Goal: Transaction & Acquisition: Purchase product/service

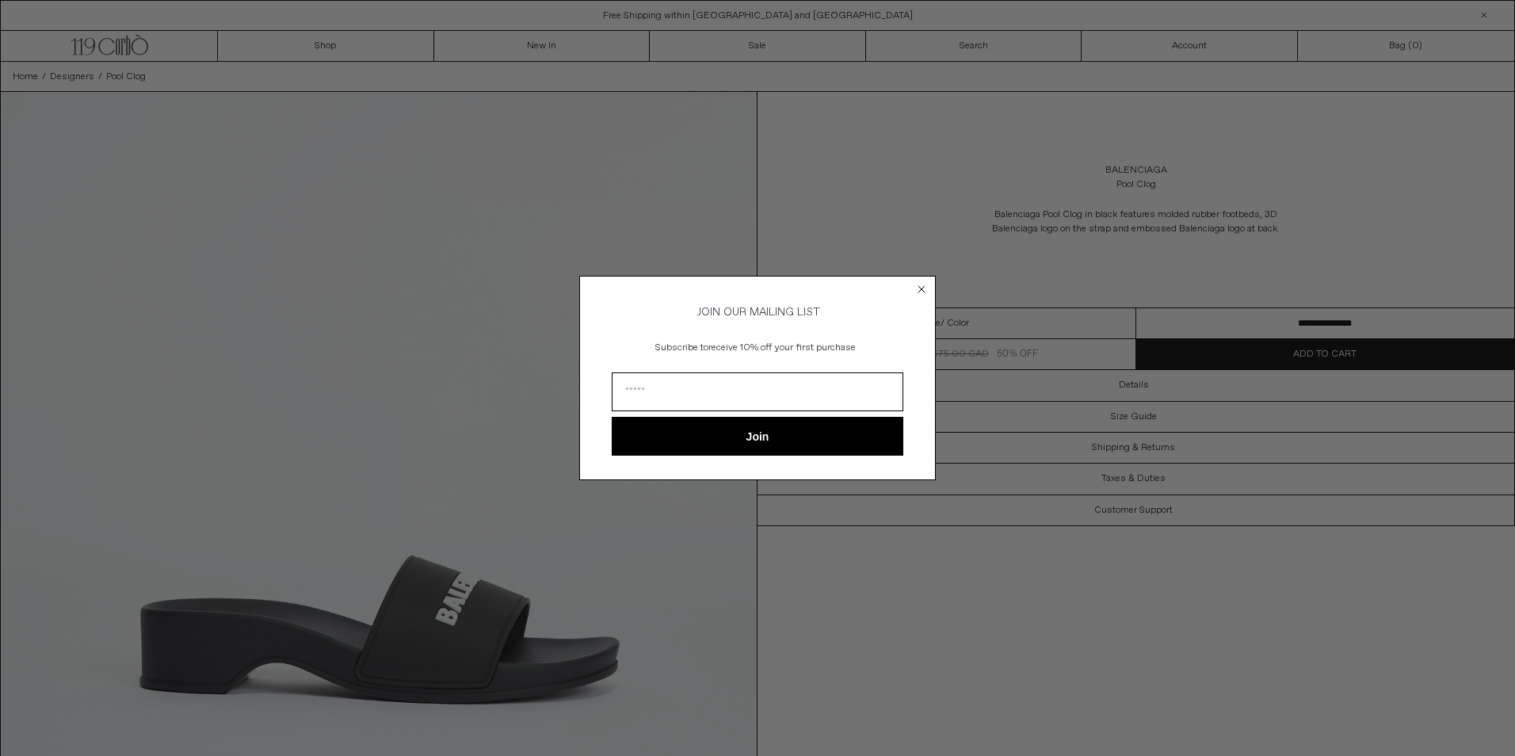
click at [923, 285] on circle "Close dialog" at bounding box center [921, 288] width 15 height 15
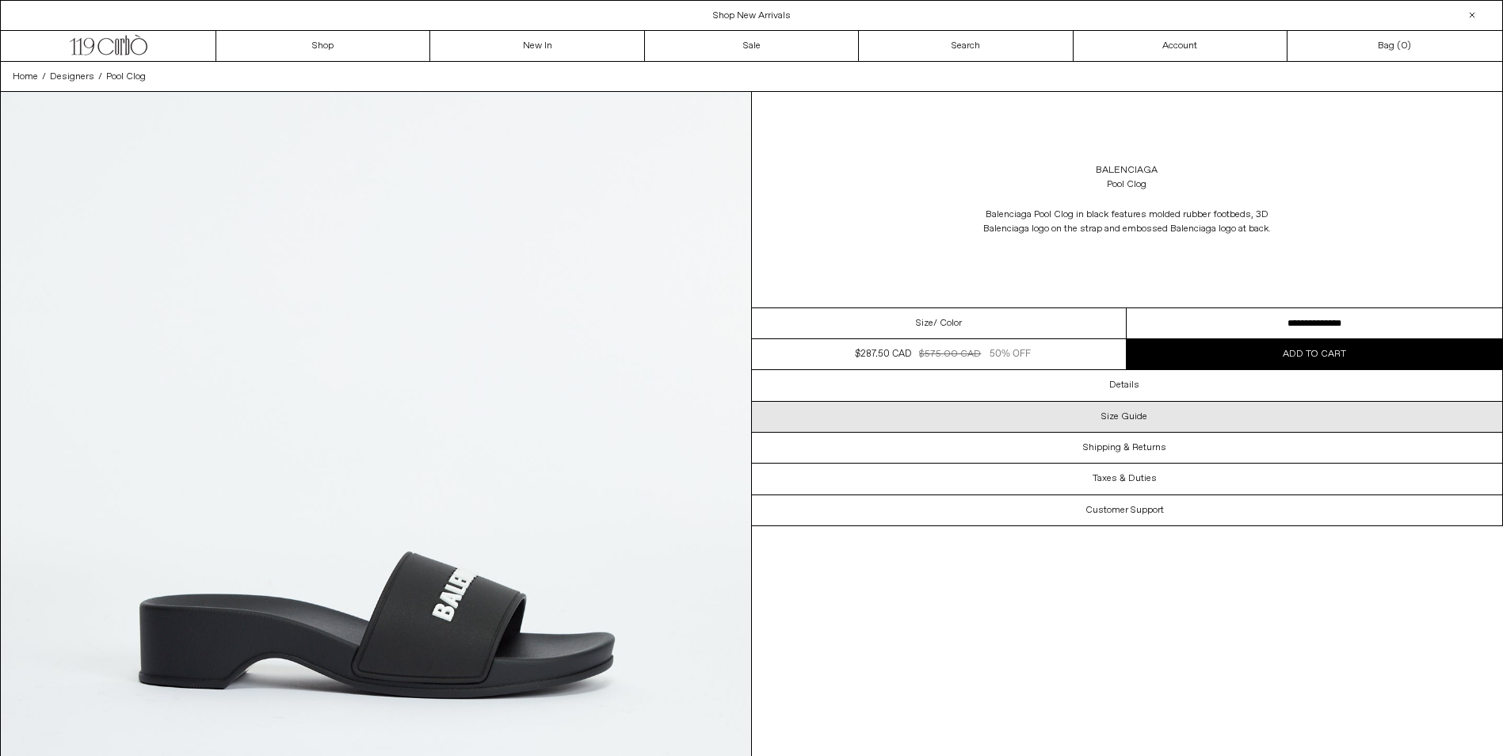
click at [1101, 416] on div "Size Guide" at bounding box center [1127, 417] width 751 height 30
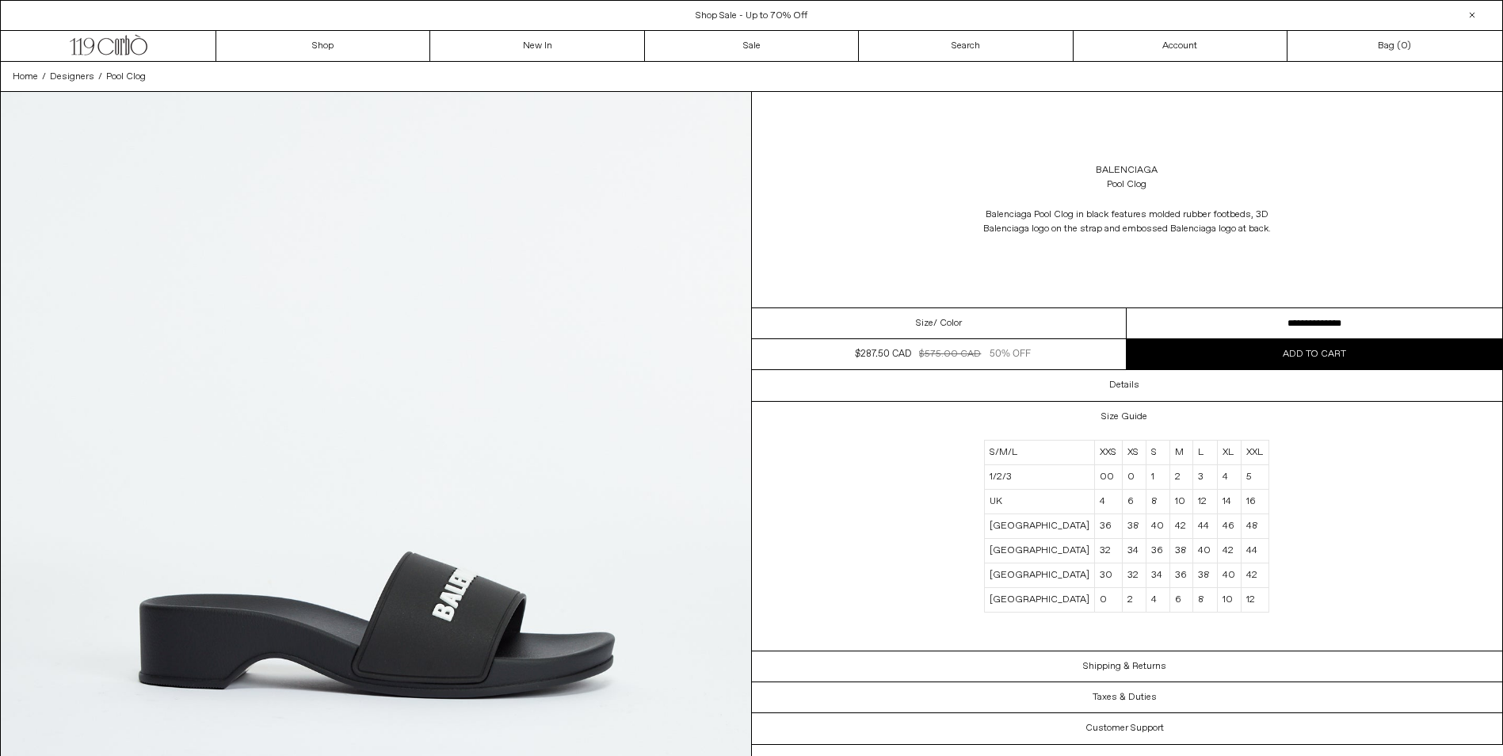
click at [572, 327] on img at bounding box center [376, 560] width 750 height 937
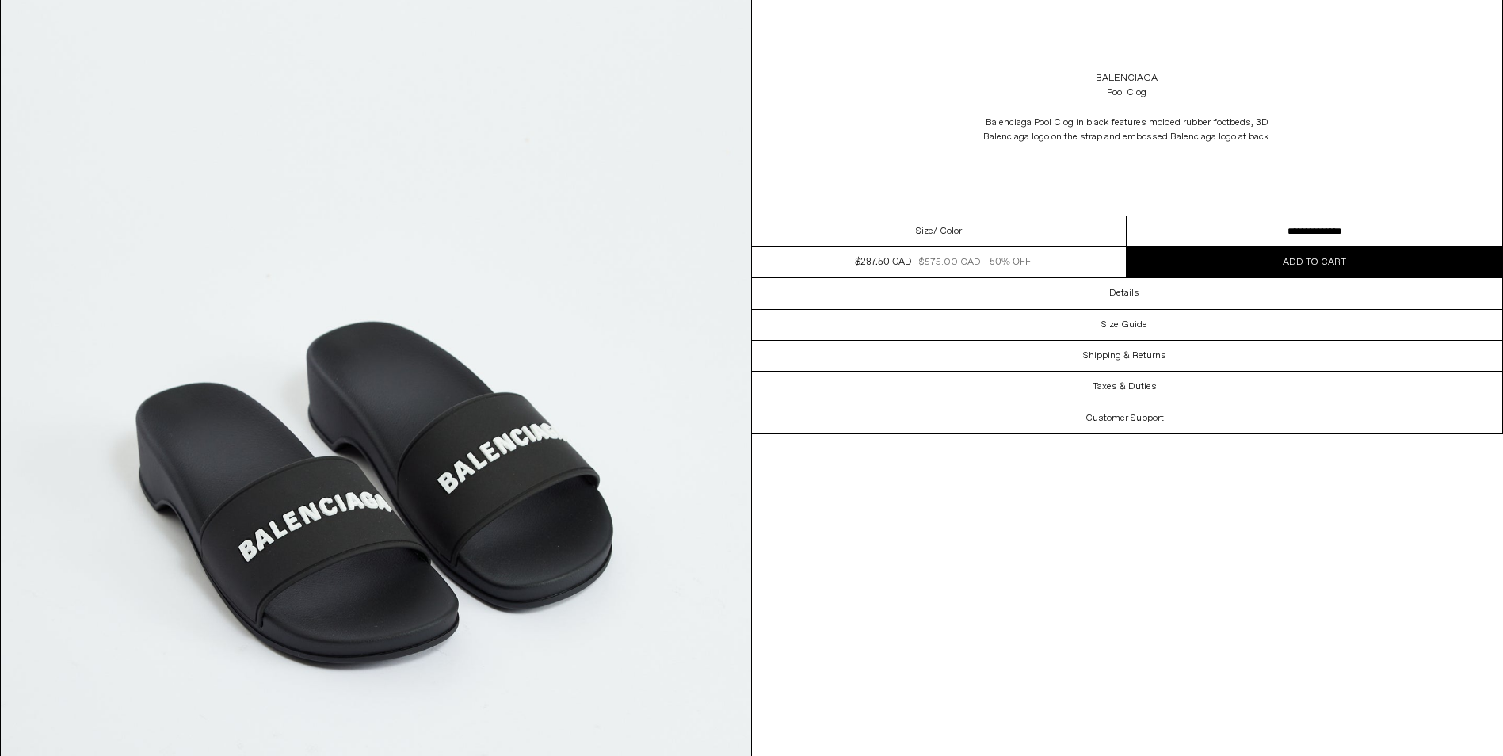
scroll to position [4041, 0]
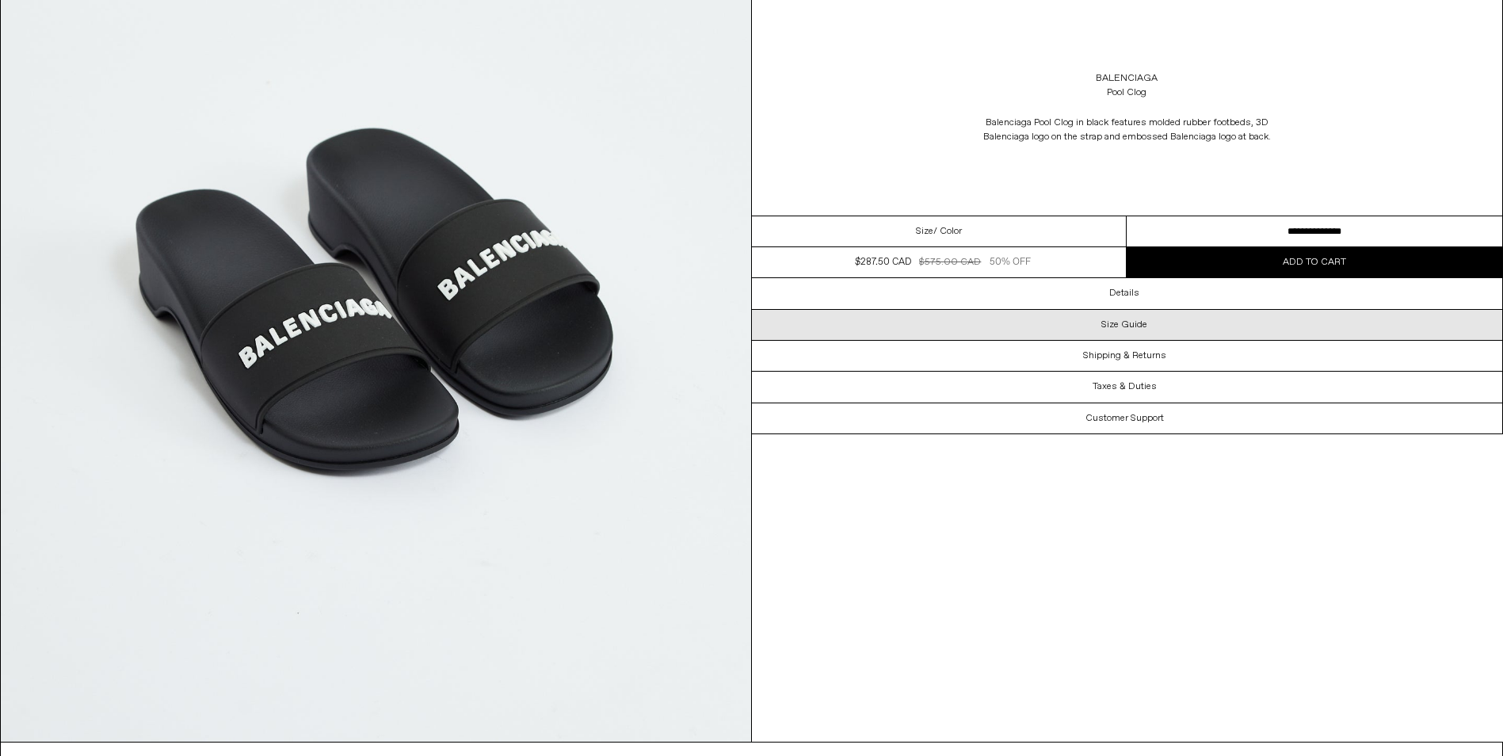
click at [1090, 321] on div "Size Guide" at bounding box center [1127, 325] width 751 height 30
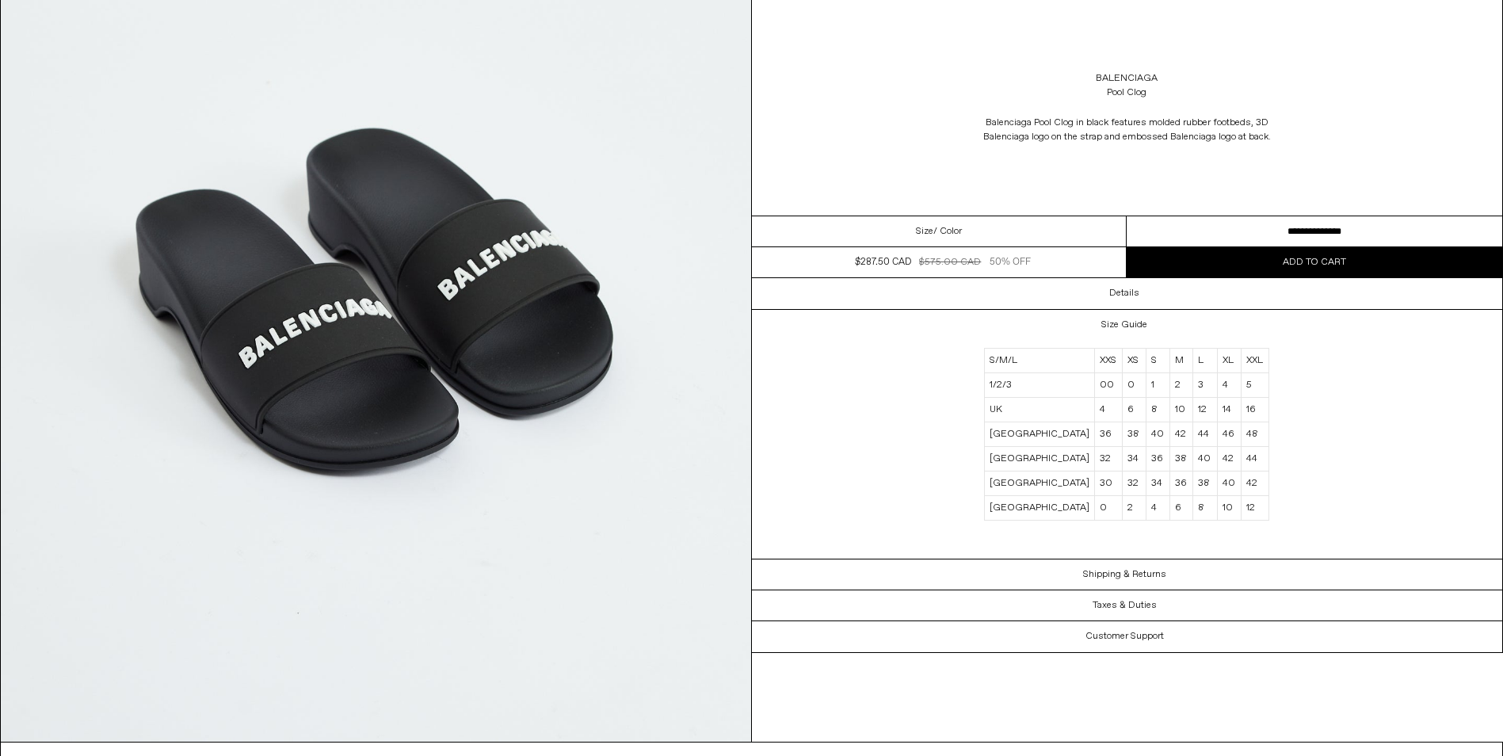
click at [894, 225] on div "Size / Color" at bounding box center [940, 231] width 376 height 31
click at [933, 231] on span "/ Color" at bounding box center [947, 231] width 29 height 14
